Goal: Task Accomplishment & Management: Manage account settings

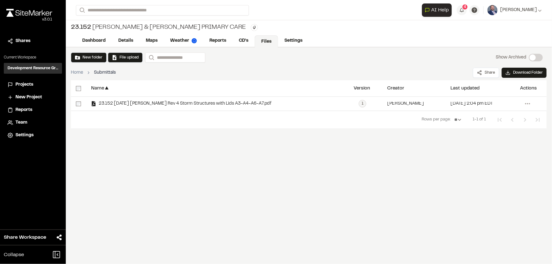
click at [28, 80] on li "Projects" at bounding box center [33, 85] width 58 height 12
click at [25, 85] on span "Projects" at bounding box center [25, 84] width 18 height 7
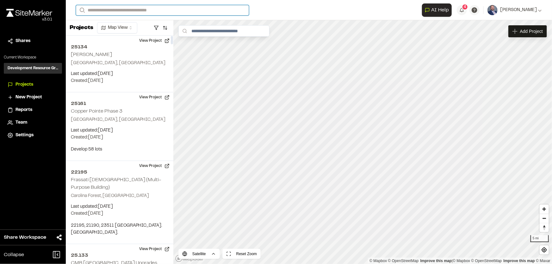
click at [110, 13] on input "Search" at bounding box center [162, 10] width 173 height 10
type input "**********"
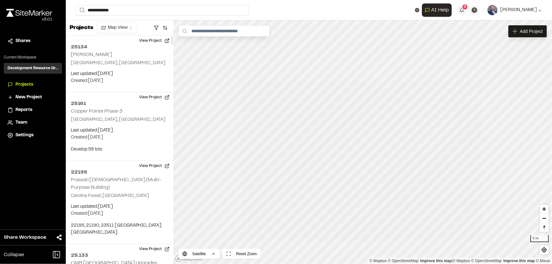
click at [131, 27] on p "22.120 SGA - [GEOGRAPHIC_DATA]" at bounding box center [126, 26] width 93 height 8
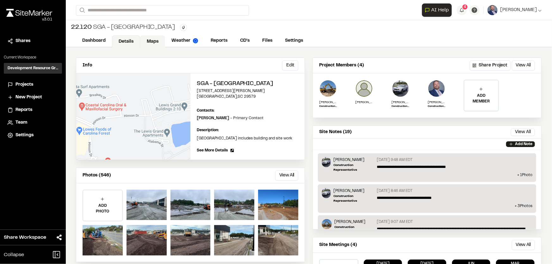
click at [151, 38] on link "Maps" at bounding box center [152, 41] width 25 height 12
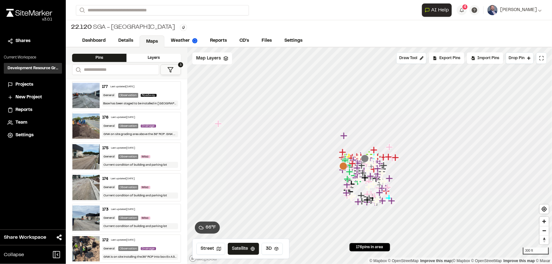
click at [148, 54] on div "Layers" at bounding box center [154, 58] width 54 height 8
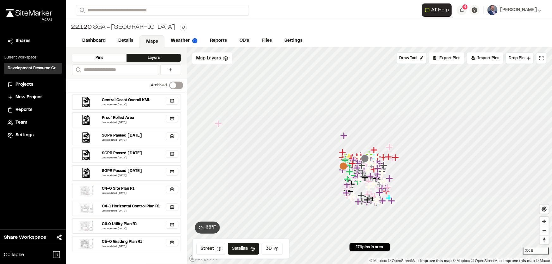
click at [148, 172] on div "SGPR Passed [DATE]" at bounding box center [140, 171] width 76 height 6
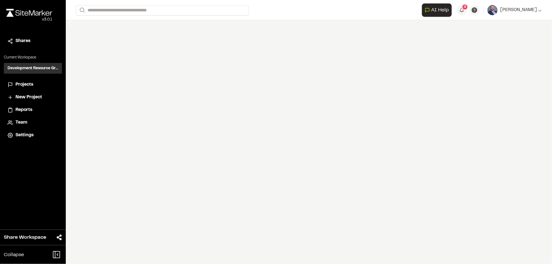
select select "****"
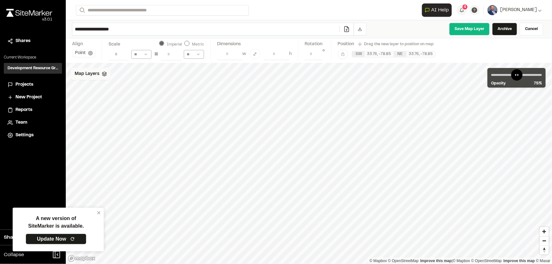
click at [106, 73] on icon at bounding box center [104, 74] width 5 height 5
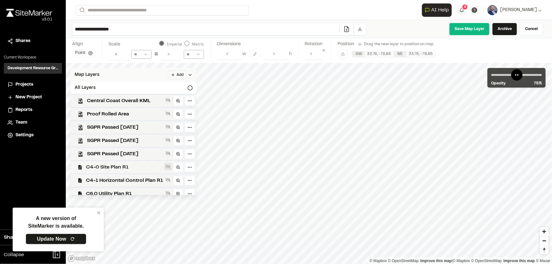
click at [171, 167] on button at bounding box center [168, 167] width 8 height 8
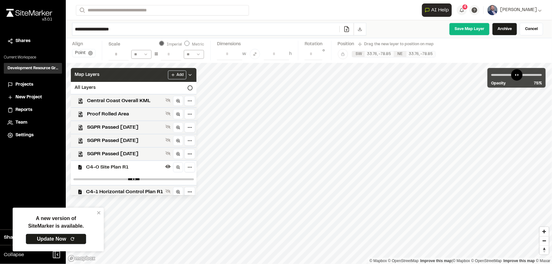
scroll to position [28, 0]
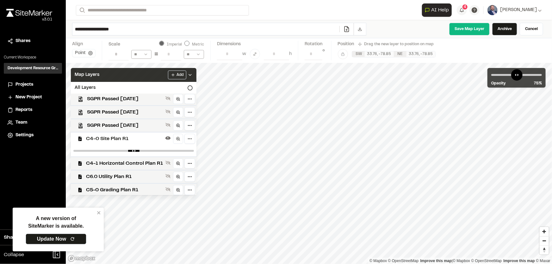
click at [192, 72] on icon at bounding box center [190, 74] width 5 height 5
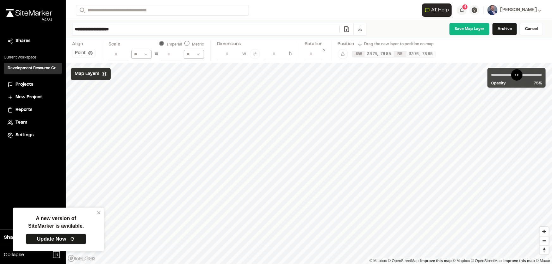
click at [103, 74] on polyline at bounding box center [104, 74] width 4 height 1
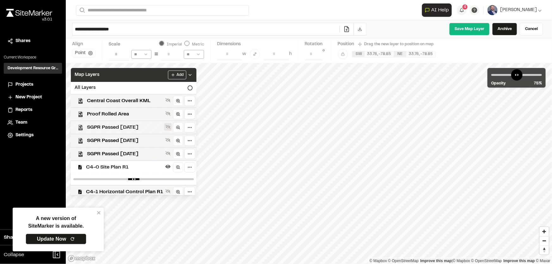
click at [166, 126] on icon at bounding box center [167, 127] width 5 height 4
click at [167, 137] on button at bounding box center [168, 140] width 8 height 8
click at [166, 153] on icon at bounding box center [167, 154] width 5 height 4
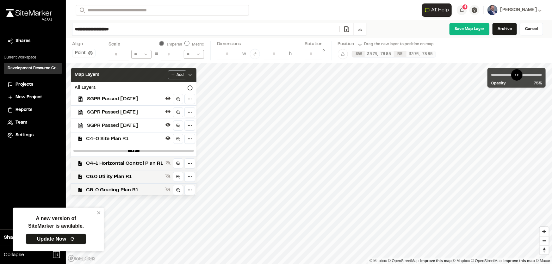
scroll to position [31, 0]
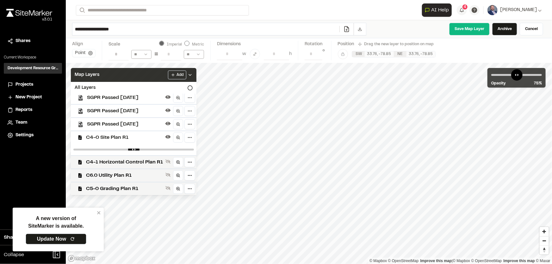
click at [193, 73] on icon at bounding box center [190, 74] width 5 height 5
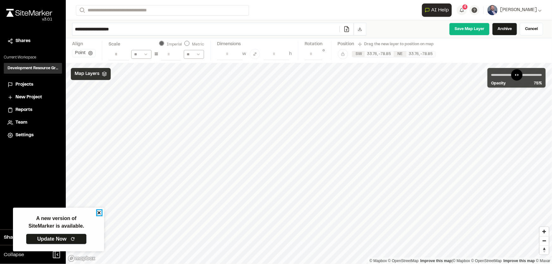
click at [99, 212] on icon "close" at bounding box center [99, 212] width 4 height 5
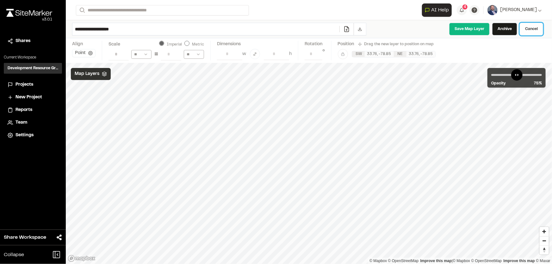
click at [530, 28] on link "Cancel" at bounding box center [531, 29] width 23 height 13
